Goal: Information Seeking & Learning: Learn about a topic

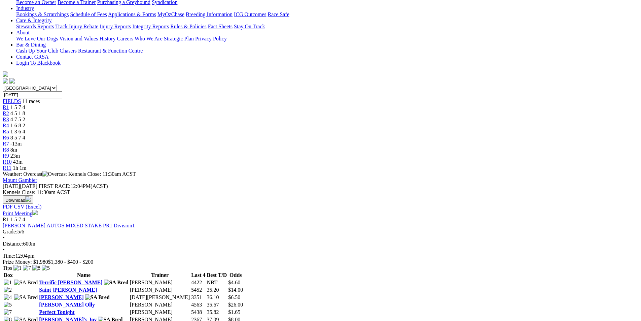
scroll to position [269, 0]
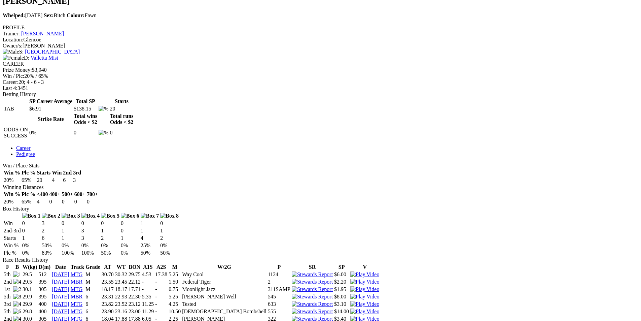
scroll to position [135, 0]
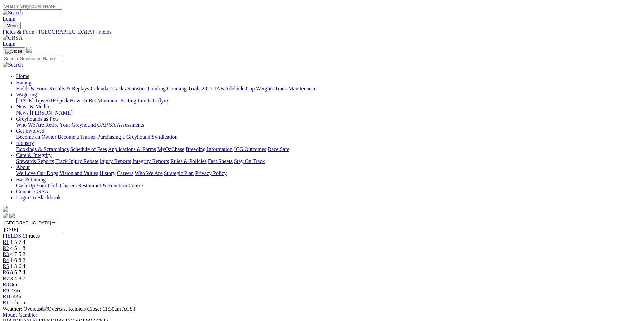
click at [89, 85] on link "Results & Replays" at bounding box center [69, 88] width 40 height 6
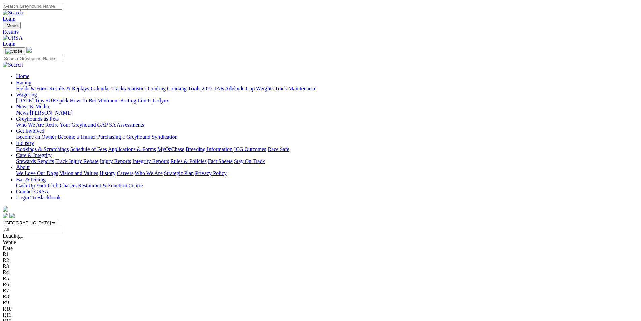
click at [48, 85] on link "Fields & Form" at bounding box center [32, 88] width 32 height 6
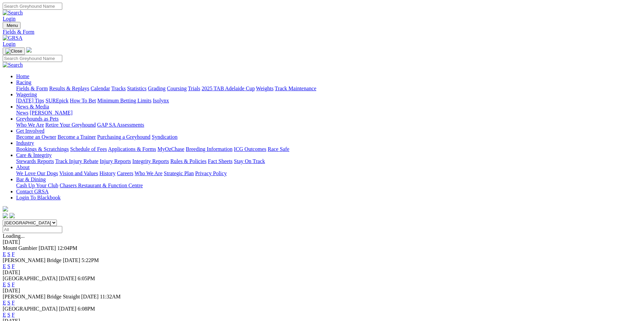
click at [15, 263] on link "F" at bounding box center [13, 266] width 3 height 6
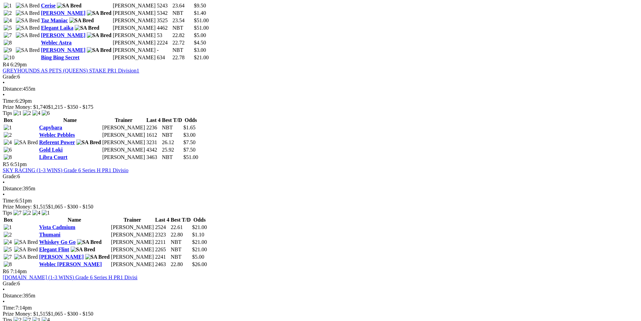
scroll to position [538, 0]
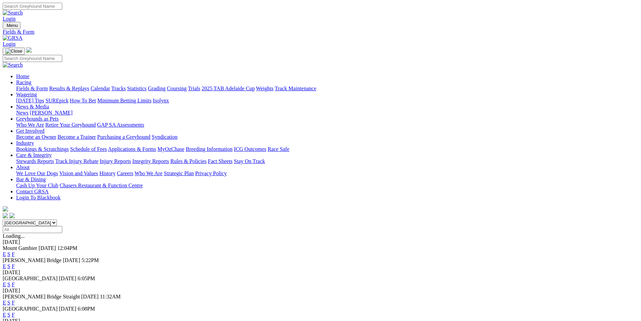
scroll to position [67, 0]
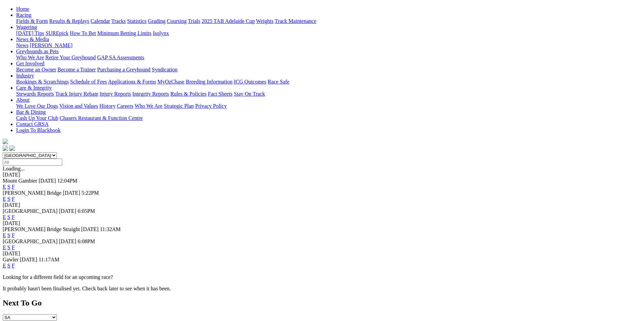
click at [15, 262] on link "F" at bounding box center [13, 265] width 3 height 6
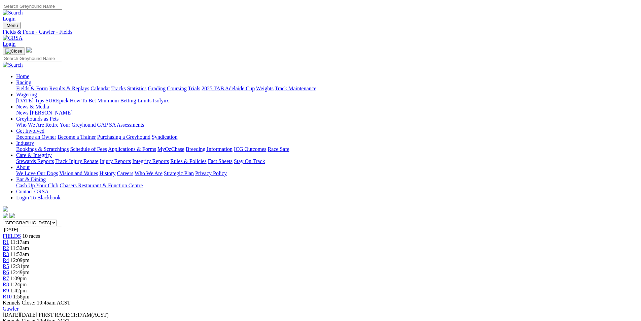
scroll to position [135, 0]
